Goal: Task Accomplishment & Management: Manage account settings

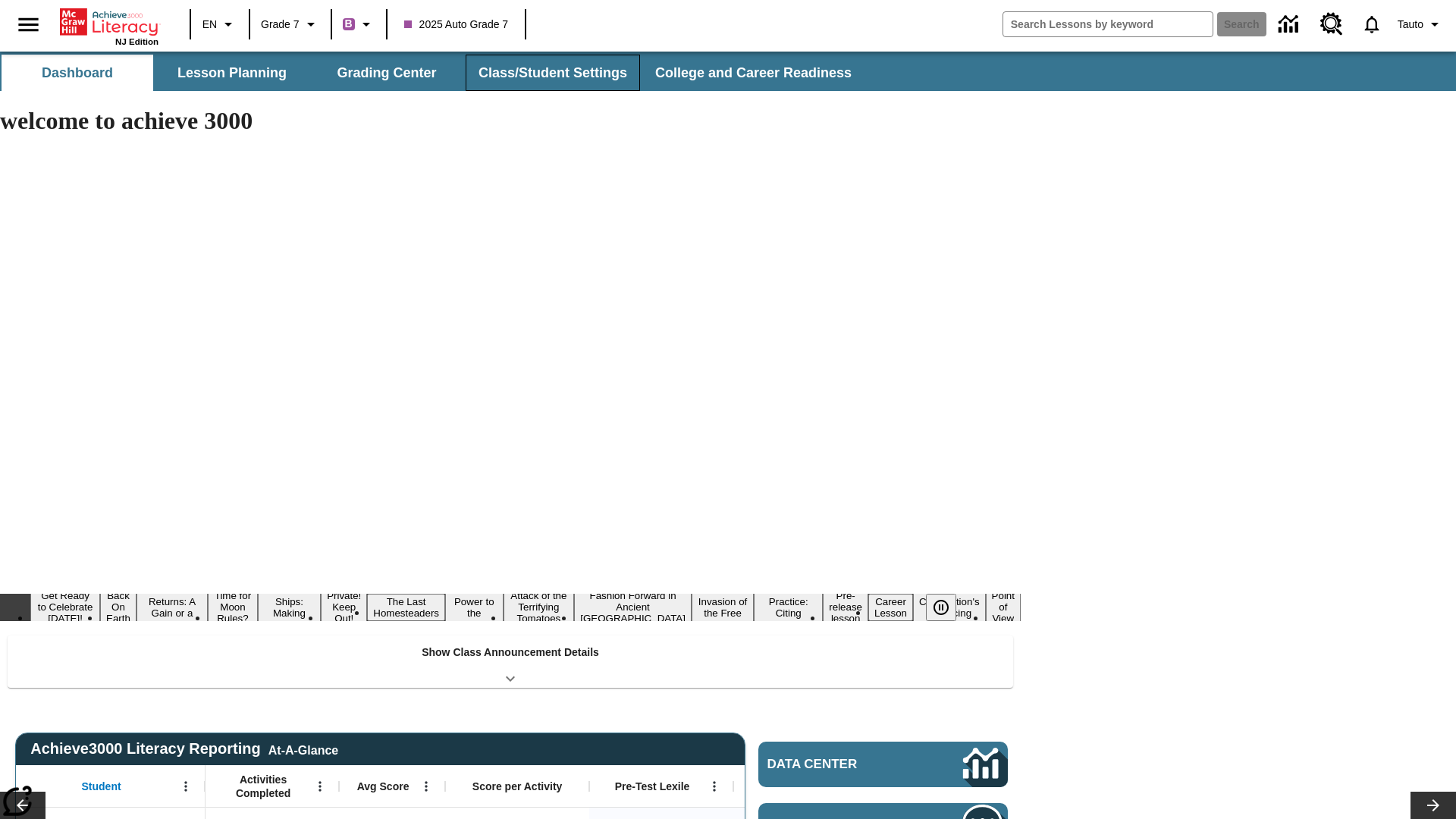
click at [551, 73] on button "Class/Student Settings" at bounding box center [553, 73] width 175 height 36
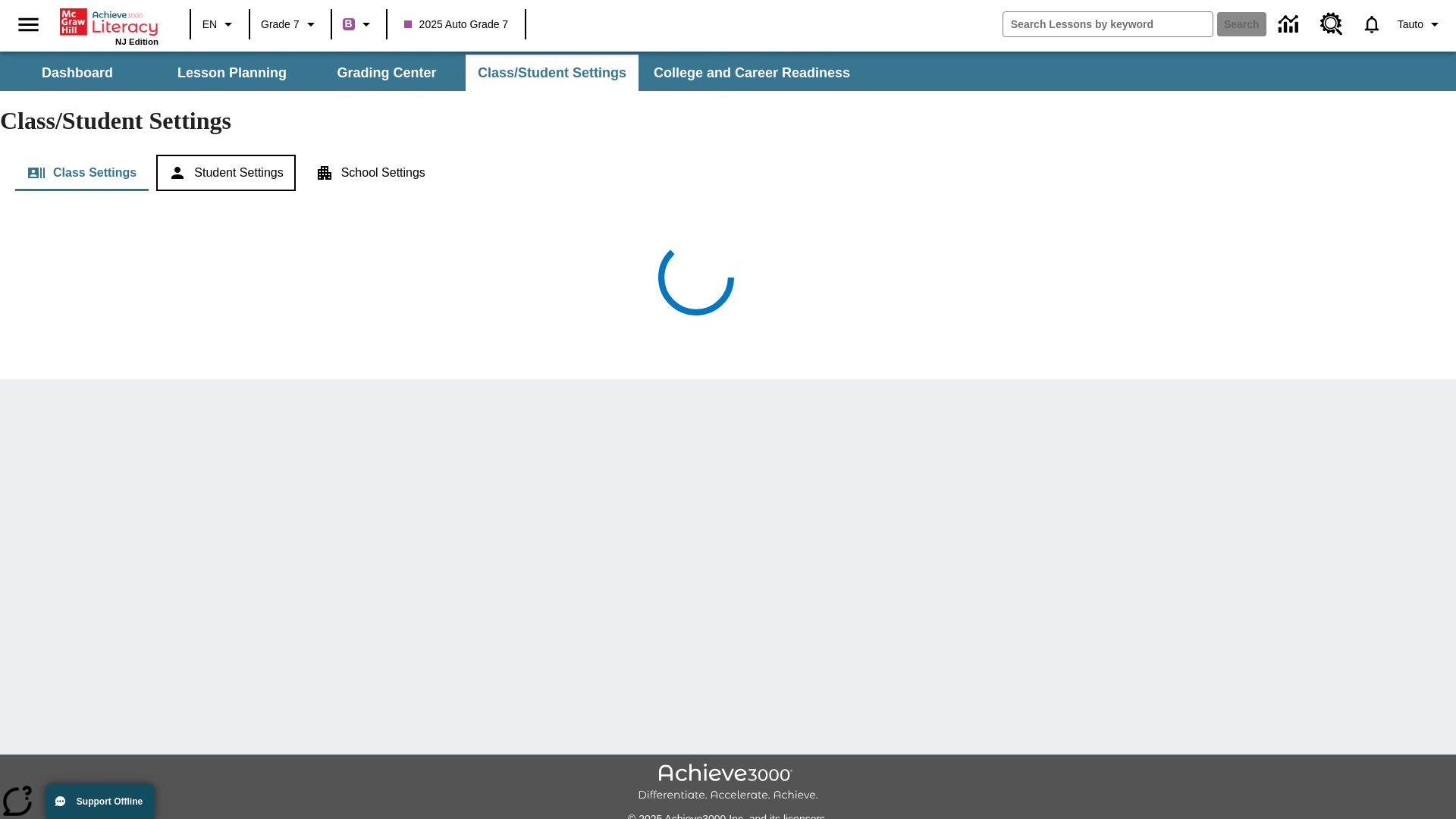
click at [228, 154] on button "Student Settings" at bounding box center [225, 172] width 138 height 36
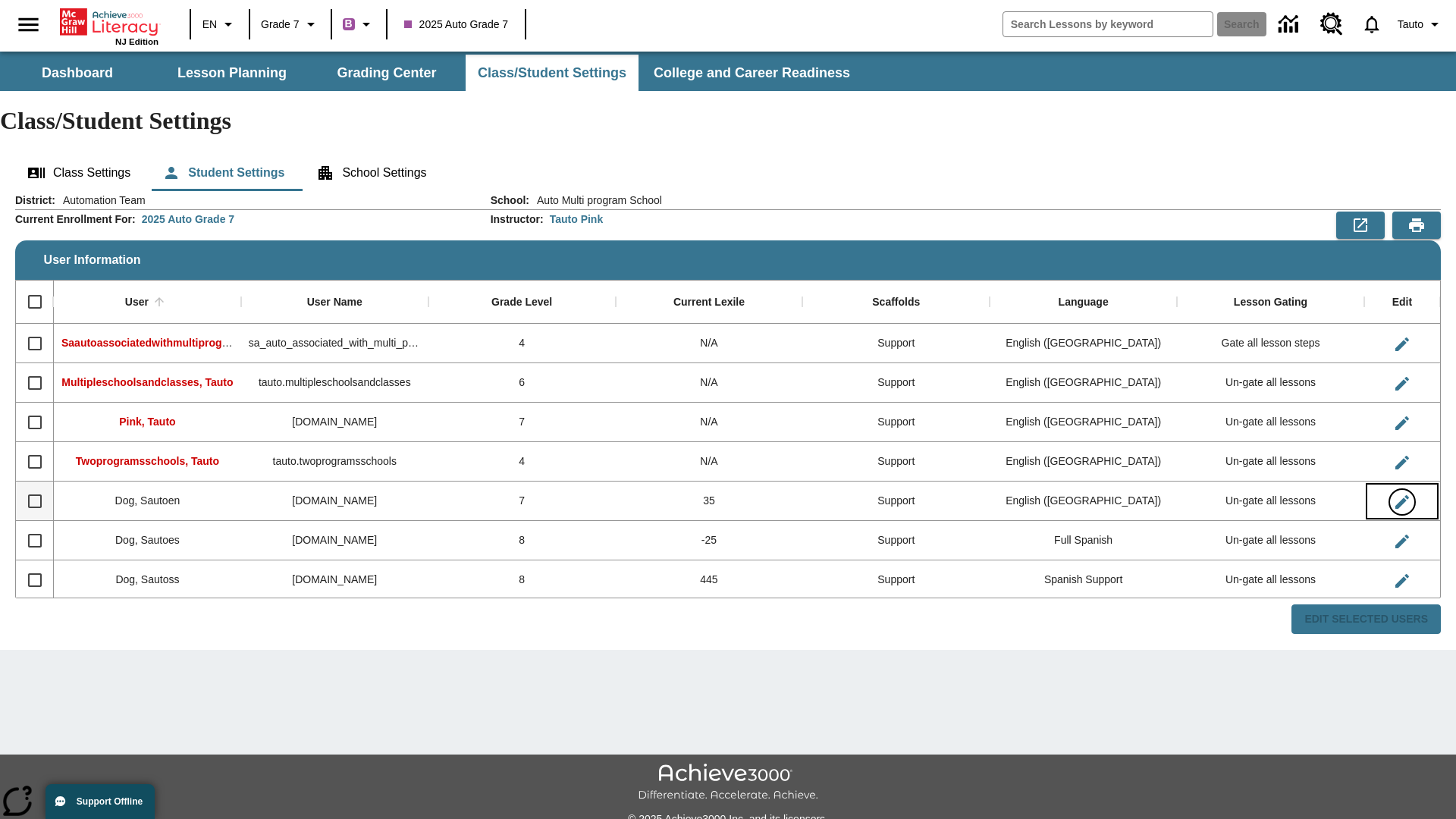
click at [1402, 495] on icon "Edit User" at bounding box center [1402, 501] width 13 height 13
